Goal: Transaction & Acquisition: Purchase product/service

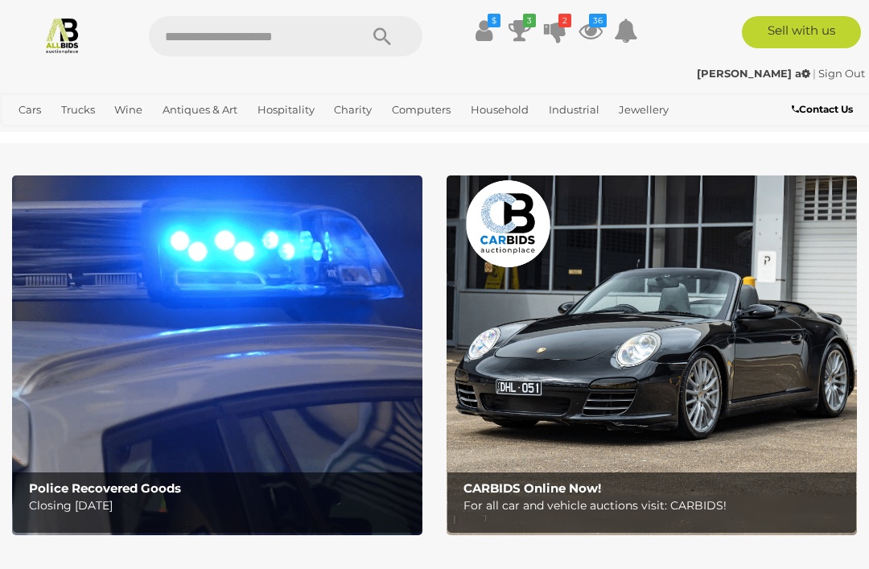
click at [525, 24] on icon "3" at bounding box center [529, 21] width 13 height 14
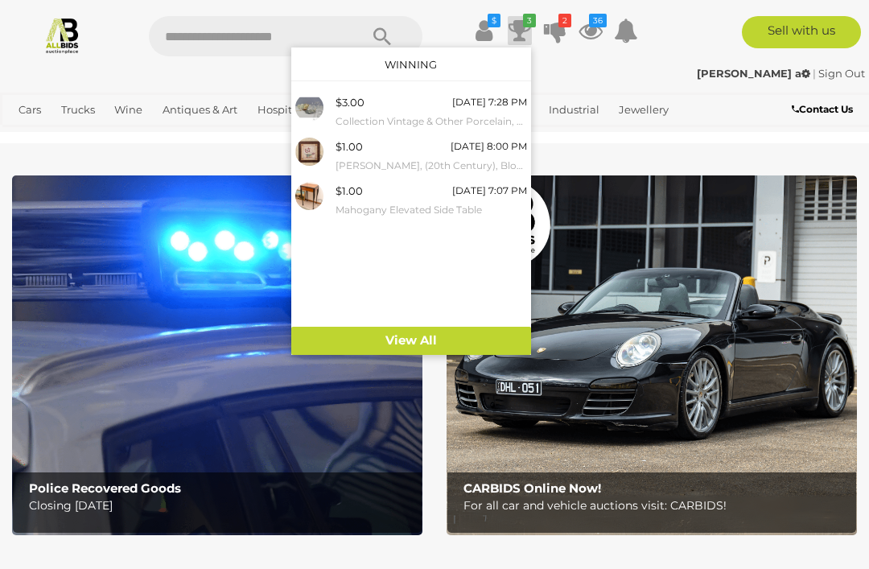
click at [713, 91] on div "Cherie a | Sign Out Cherie a | Sign Out" at bounding box center [434, 76] width 869 height 32
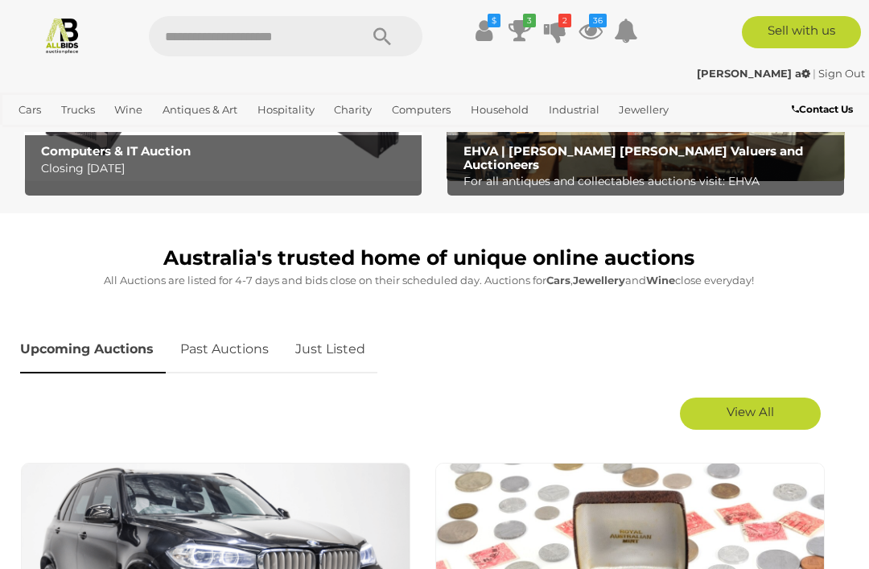
click at [797, 413] on link "View All" at bounding box center [750, 413] width 141 height 32
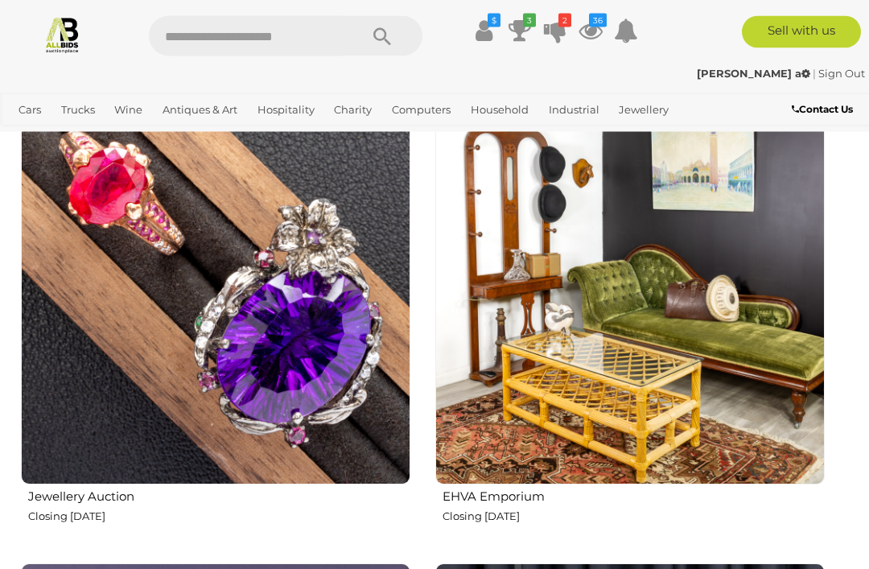
scroll to position [5157, 0]
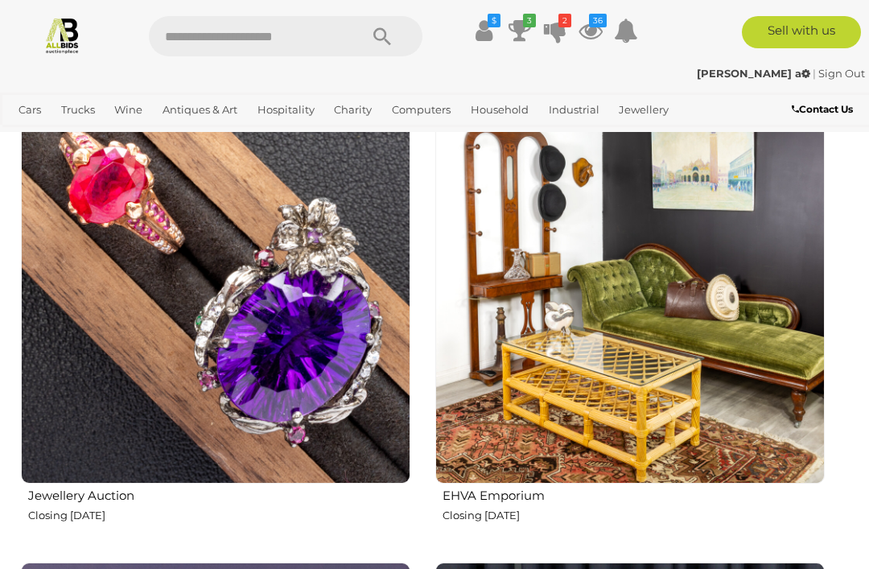
click at [776, 375] on img at bounding box center [629, 288] width 389 height 389
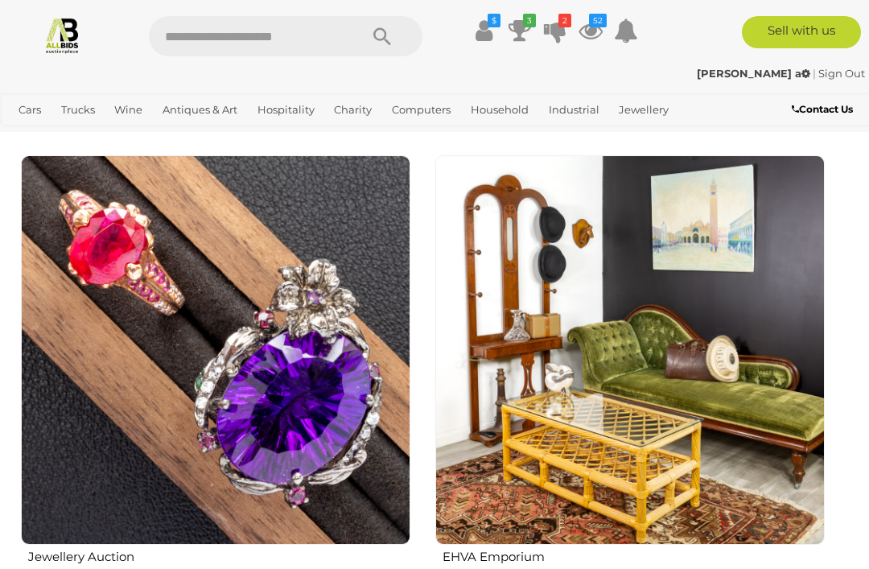
scroll to position [5098, 0]
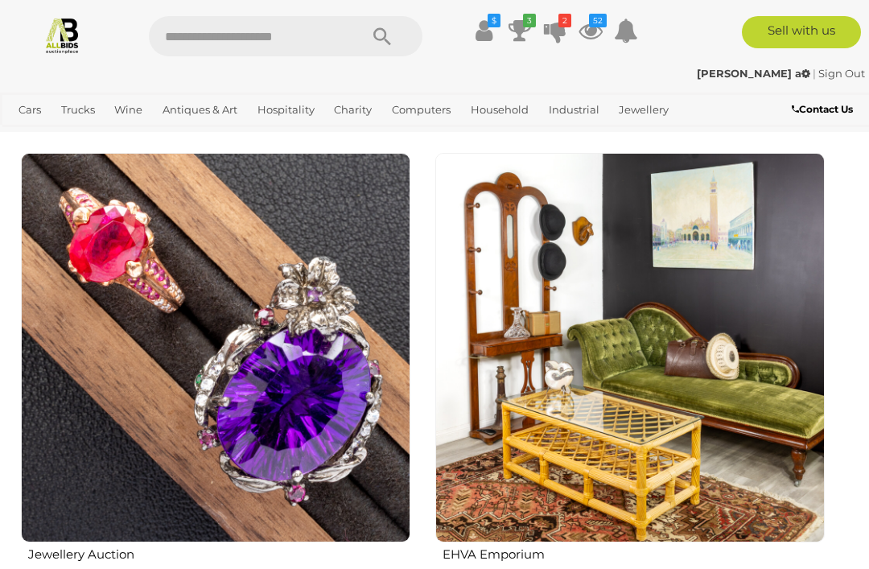
click at [86, 368] on img at bounding box center [215, 347] width 389 height 389
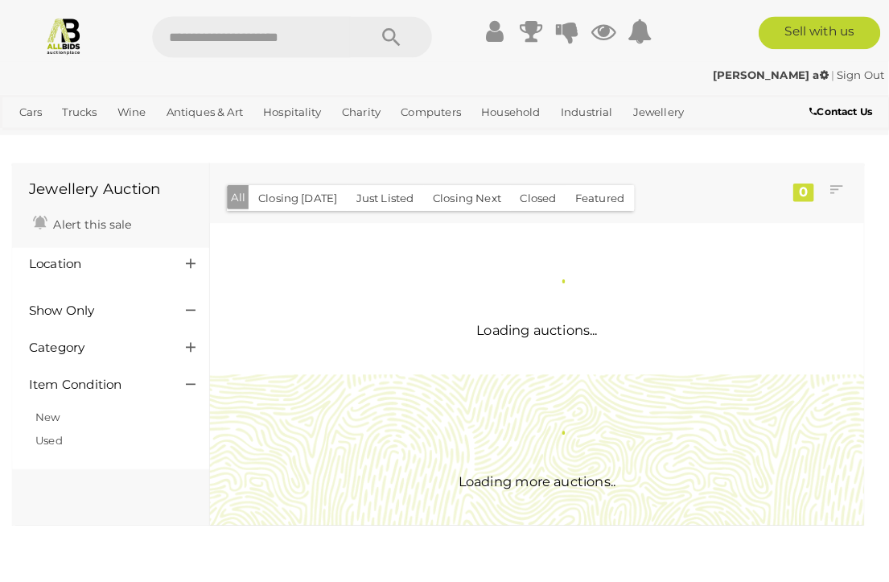
scroll to position [2, 0]
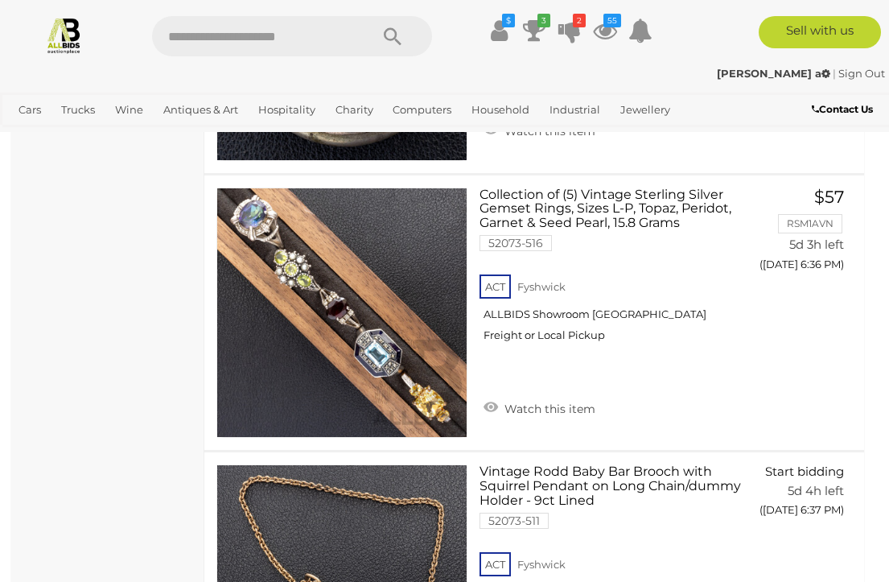
scroll to position [1459, 1]
click at [573, 398] on link "Watch this item" at bounding box center [540, 407] width 120 height 24
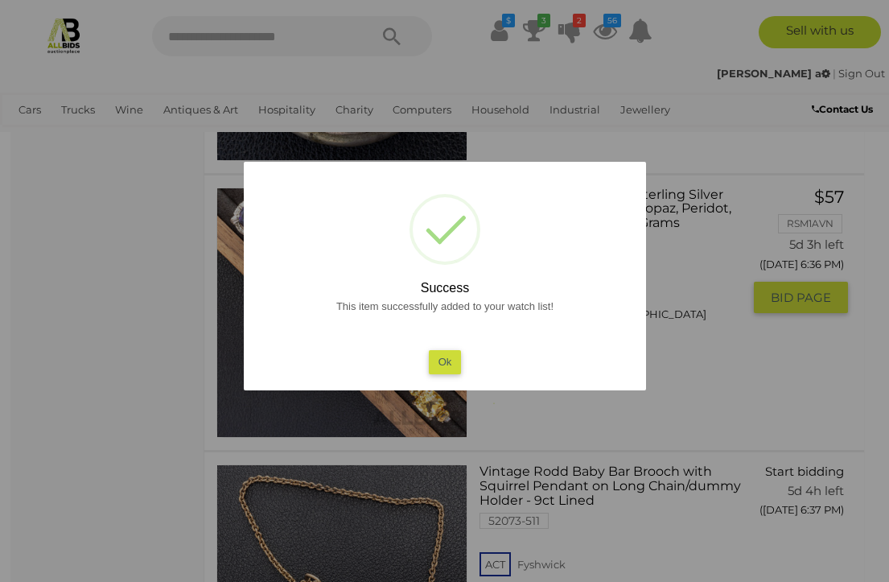
click at [454, 373] on button "Ok" at bounding box center [444, 361] width 33 height 23
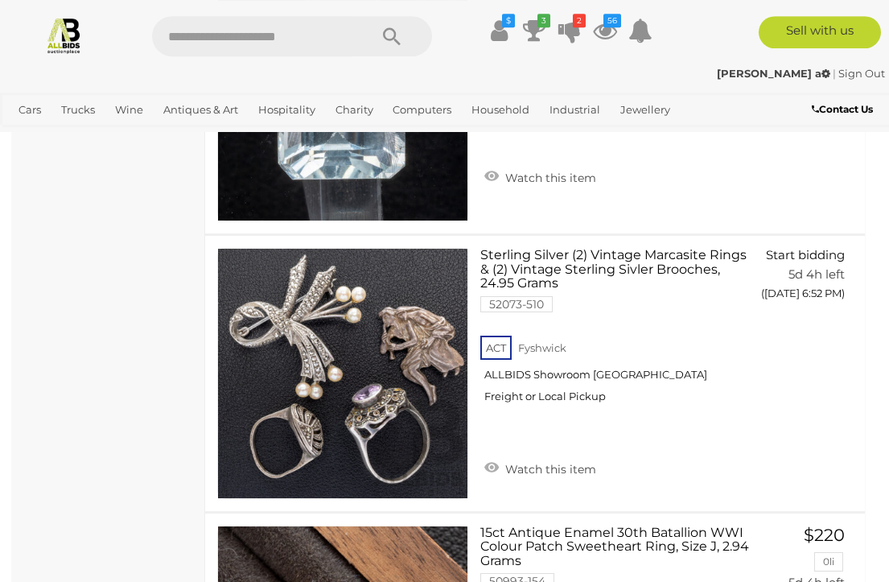
scroll to position [5838, 0]
click at [576, 459] on link "Watch this item" at bounding box center [540, 467] width 120 height 24
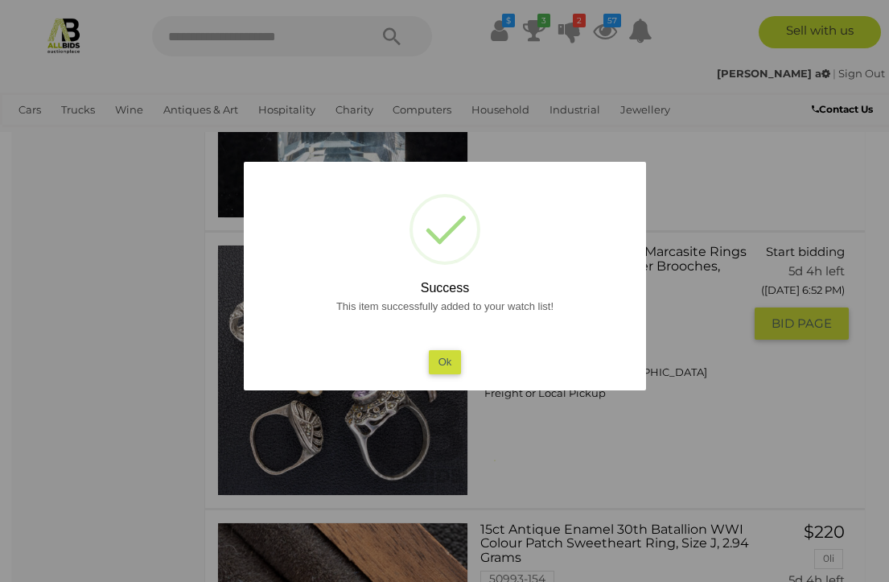
click at [452, 373] on button "Ok" at bounding box center [444, 361] width 33 height 23
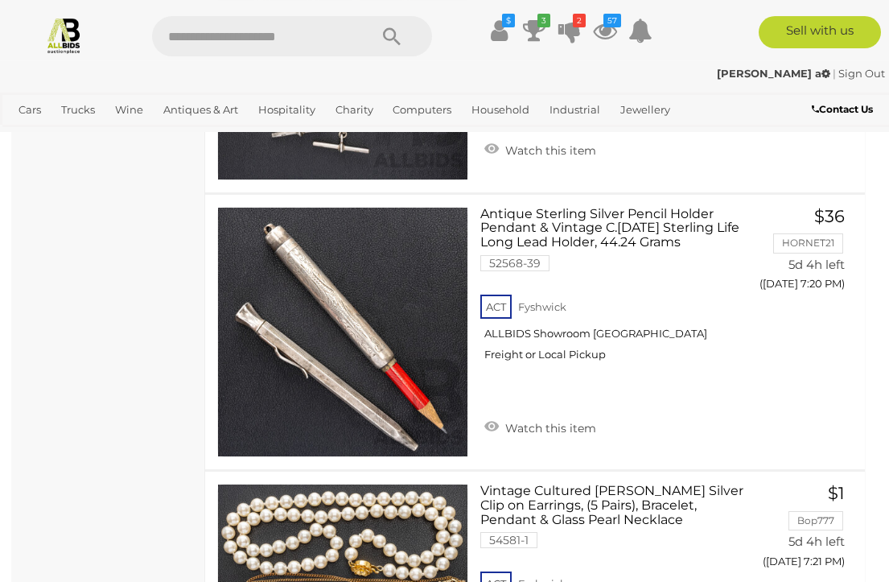
scroll to position [11702, 0]
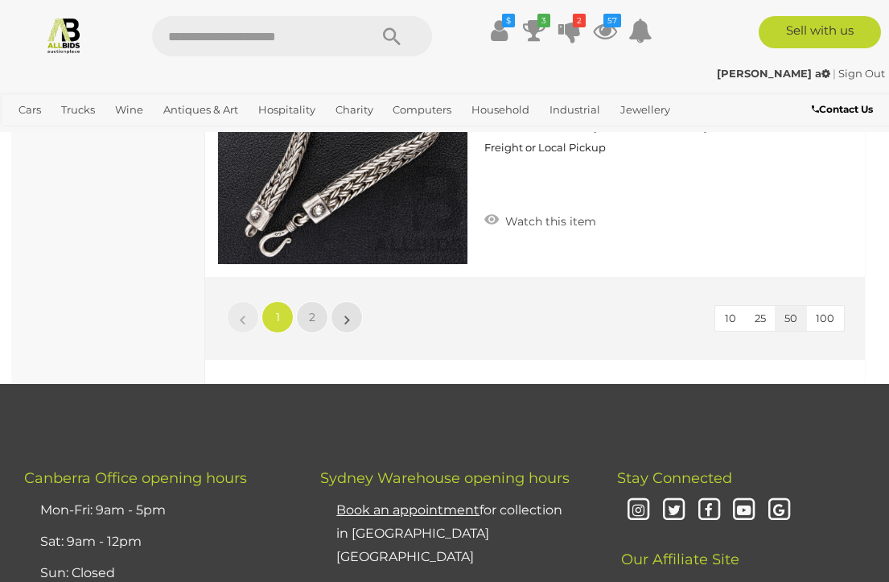
click at [307, 320] on link "2" at bounding box center [312, 317] width 32 height 32
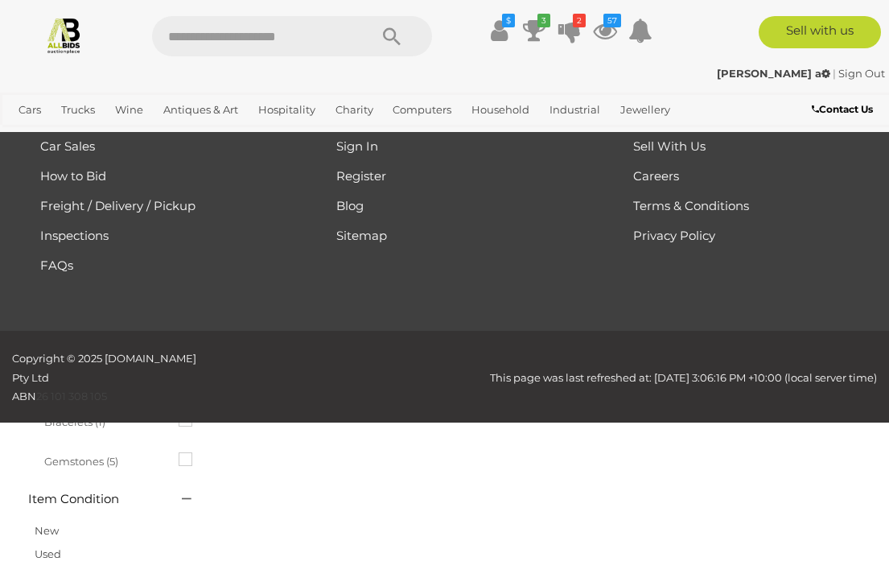
scroll to position [84, 0]
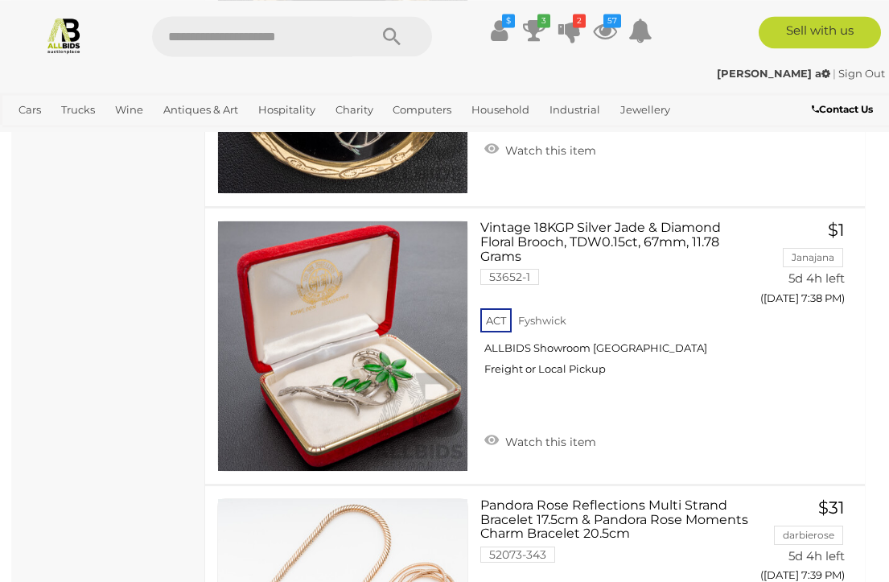
scroll to position [1702, 0]
click at [586, 435] on link "Watch this item" at bounding box center [540, 440] width 120 height 24
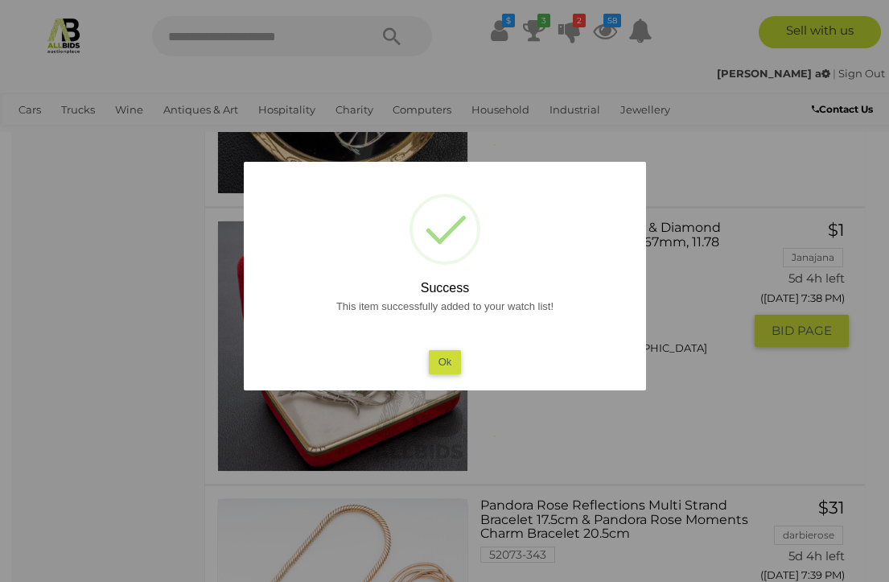
click at [450, 373] on button "Ok" at bounding box center [444, 361] width 33 height 23
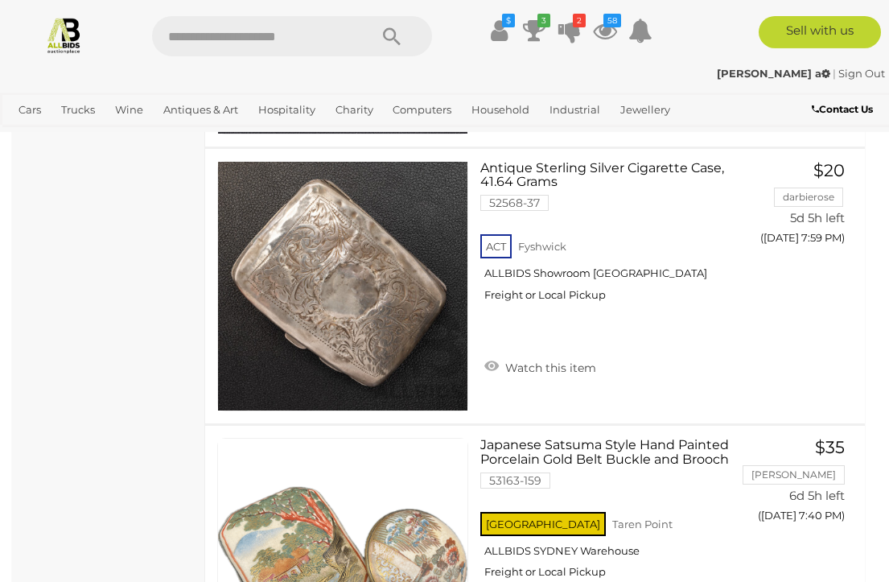
scroll to position [6209, 0]
